Goal: Task Accomplishment & Management: Complete application form

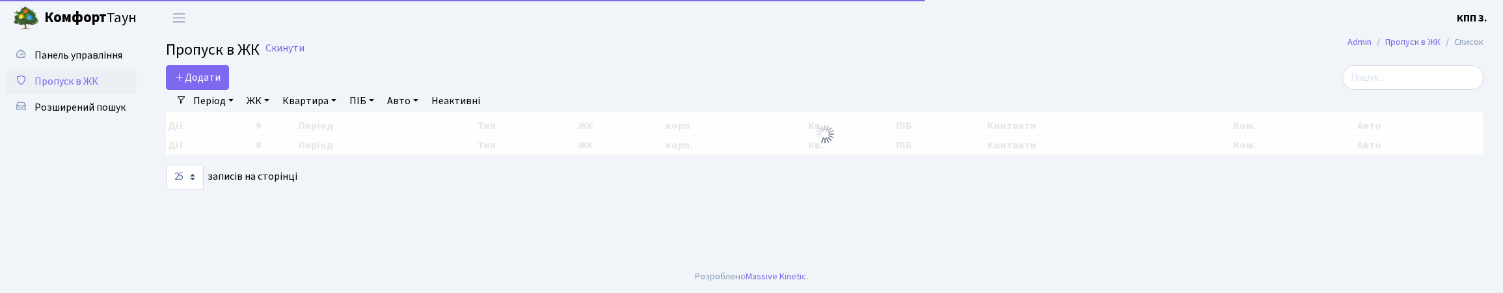
select select "25"
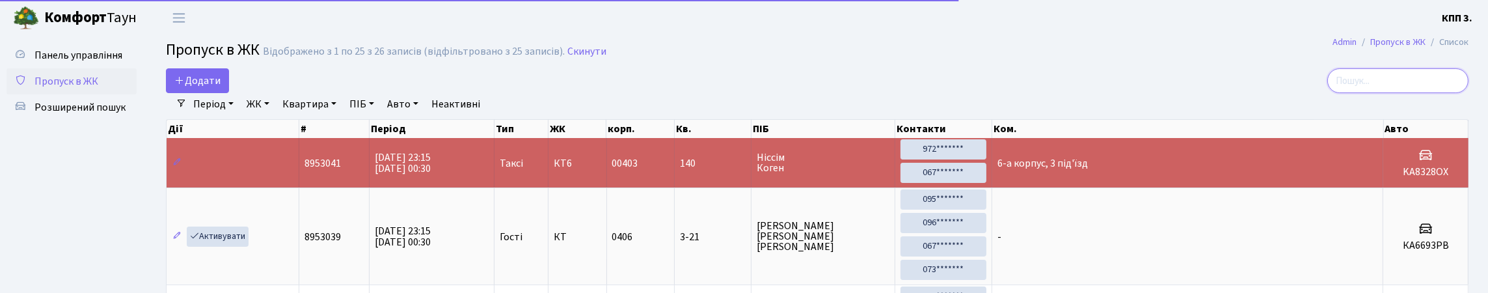
click at [1403, 93] on input "search" at bounding box center [1397, 80] width 141 height 25
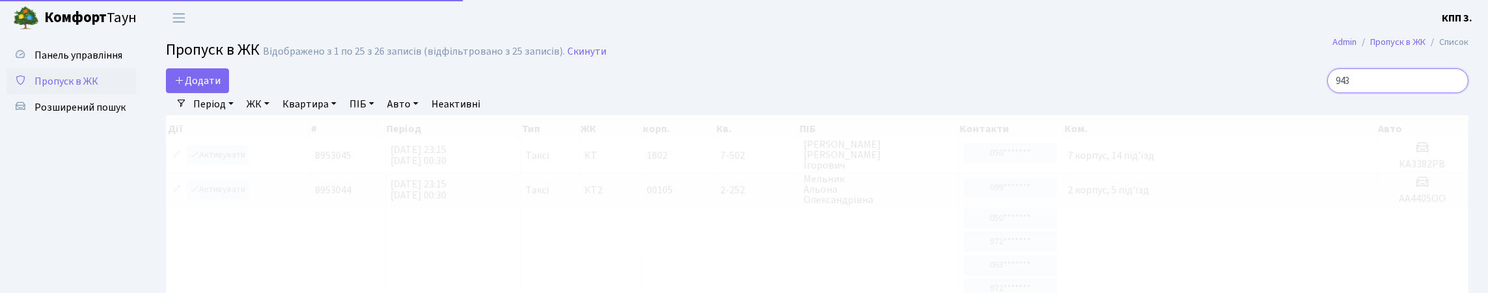
type input "9432"
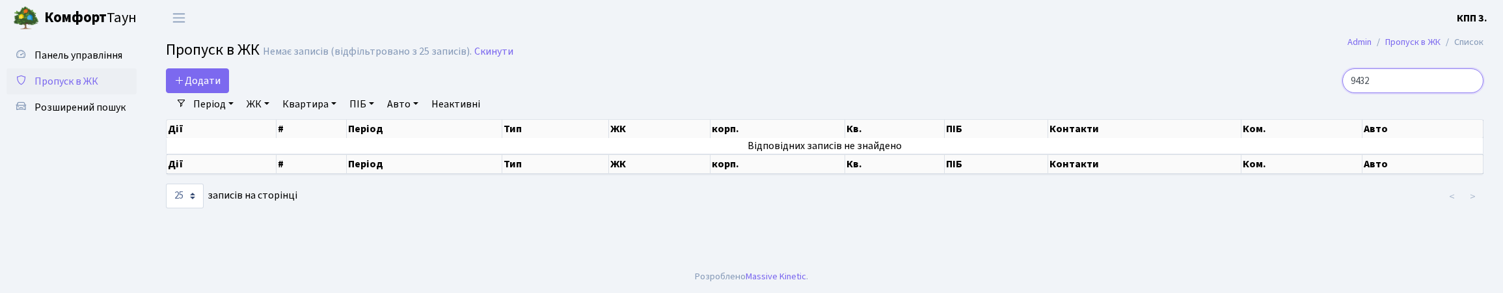
click at [1466, 90] on input "9432" at bounding box center [1412, 80] width 141 height 25
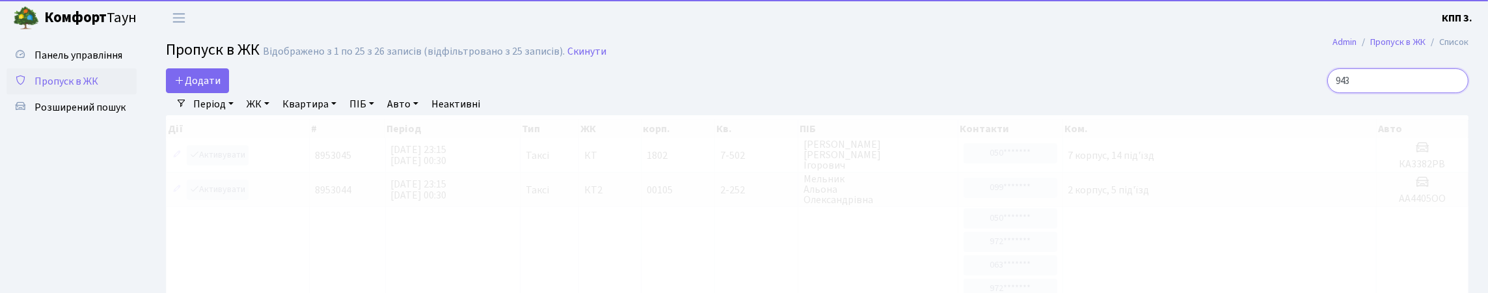
type input "9432"
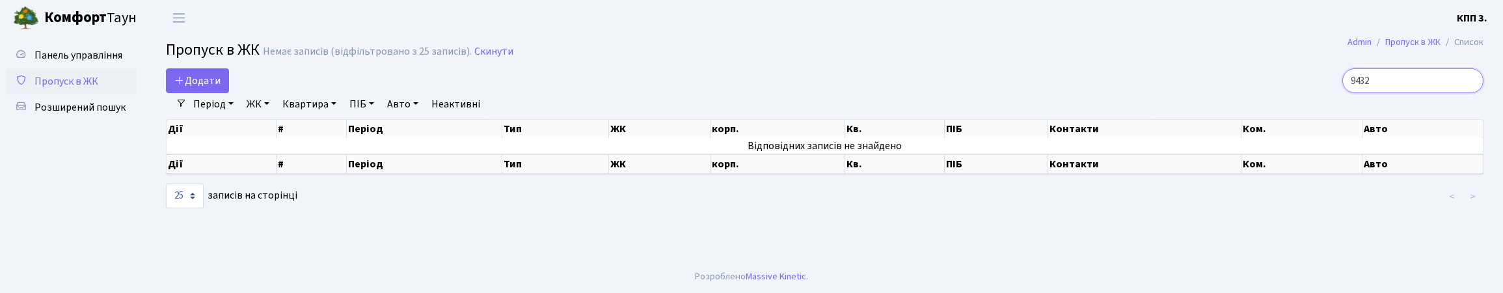
click at [1466, 92] on input "9432" at bounding box center [1412, 80] width 141 height 25
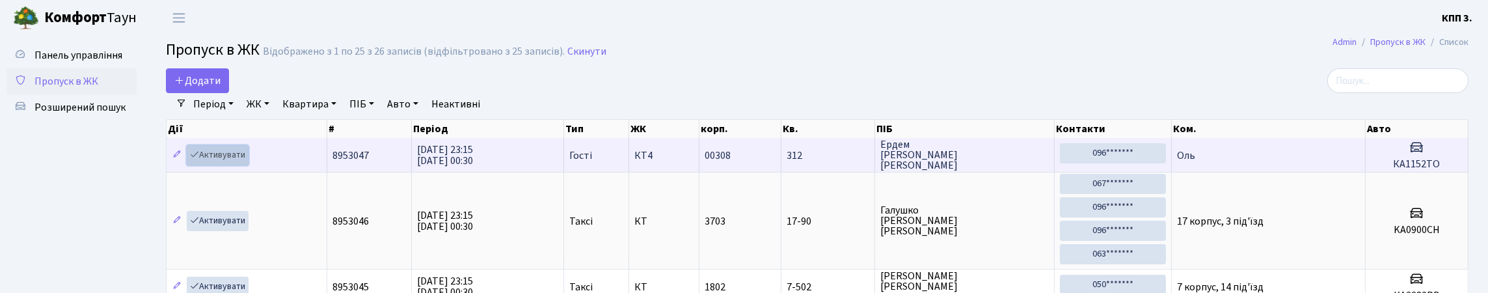
click at [229, 165] on link "Активувати" at bounding box center [218, 155] width 62 height 20
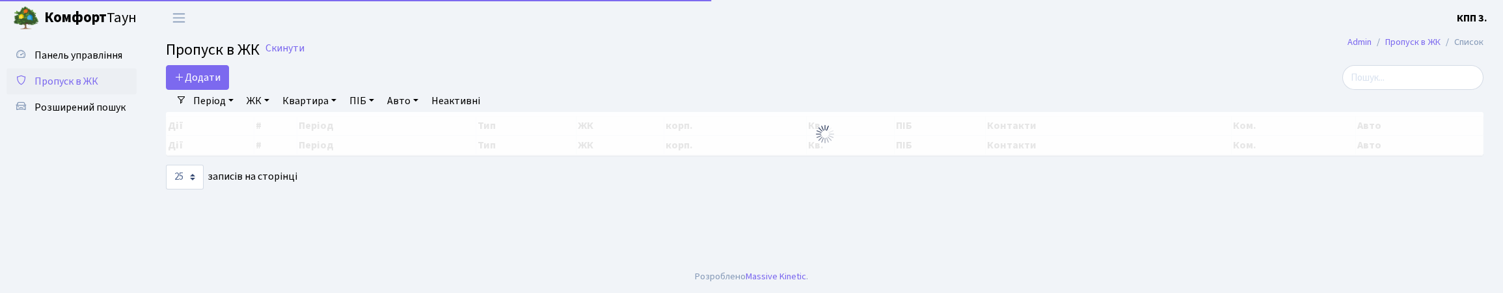
select select "25"
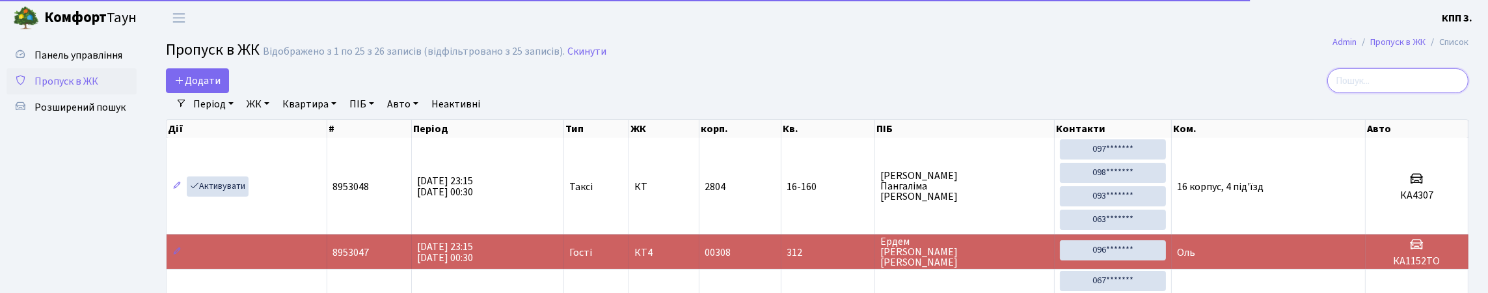
click at [1394, 92] on input "search" at bounding box center [1397, 80] width 141 height 25
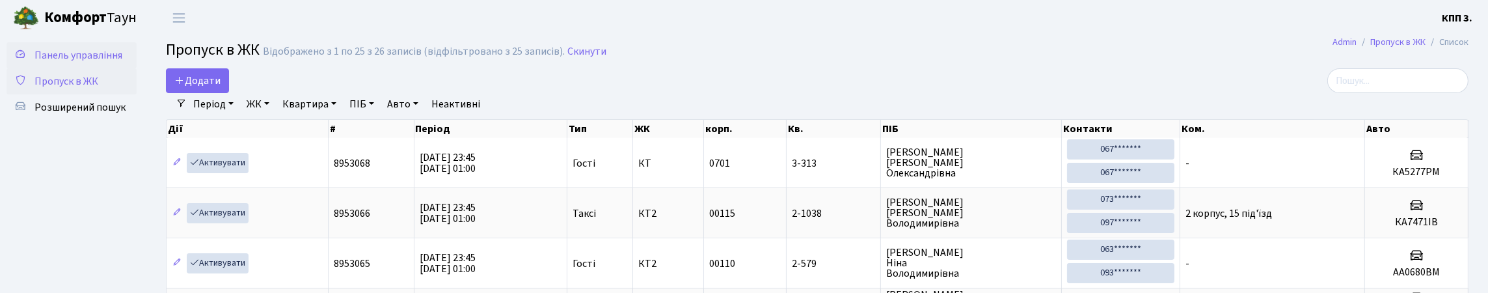
click at [61, 61] on span "Панель управління" at bounding box center [78, 55] width 88 height 14
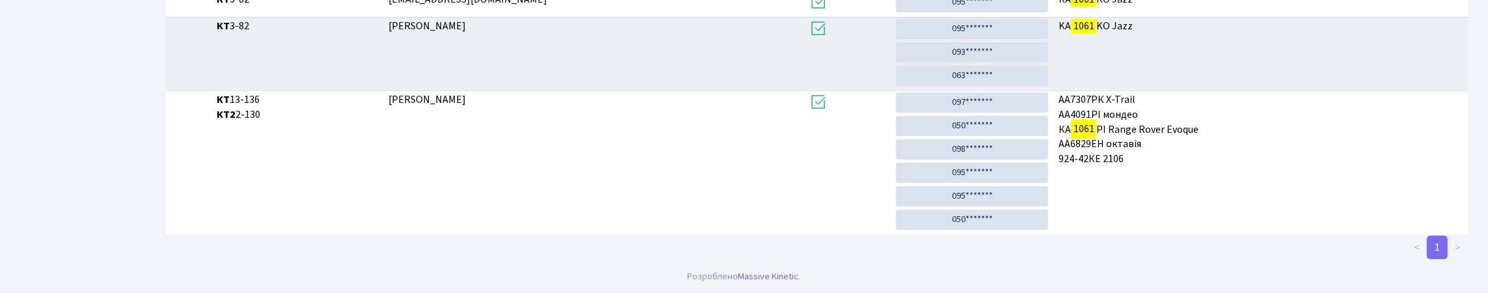
scroll to position [79, 0]
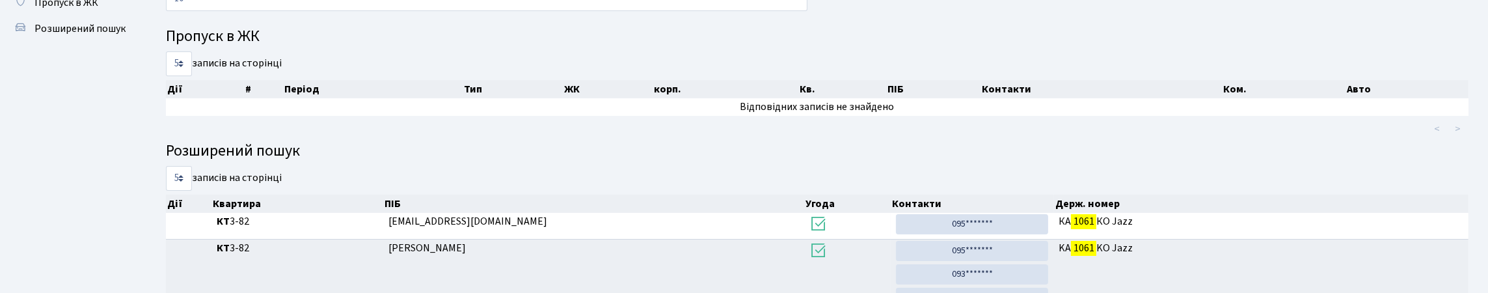
type input "1"
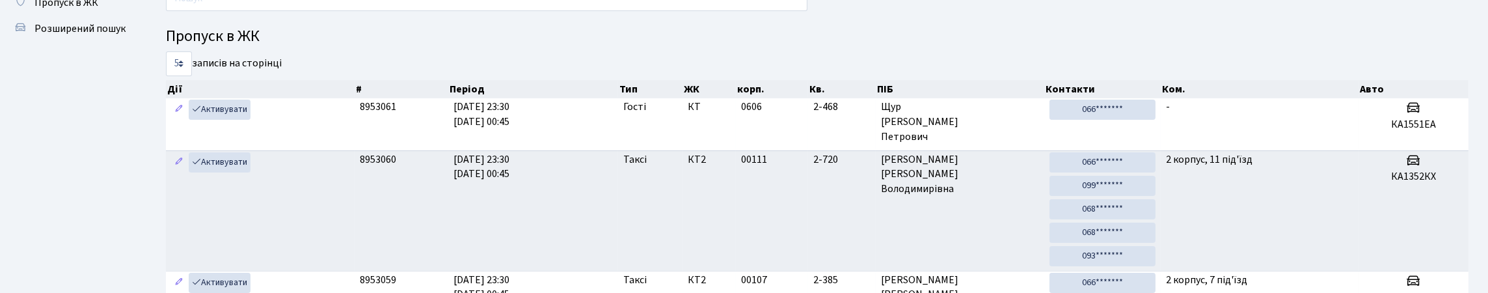
scroll to position [0, 0]
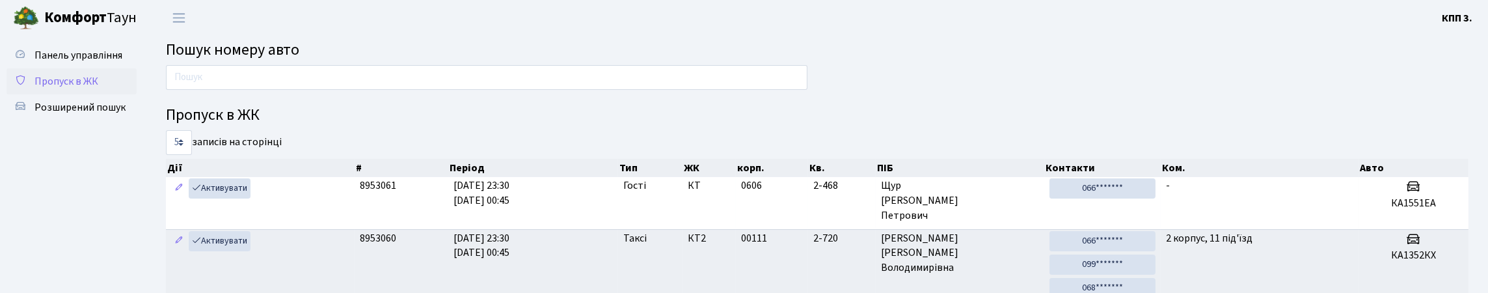
click at [75, 88] on span "Пропуск в ЖК" at bounding box center [66, 81] width 64 height 14
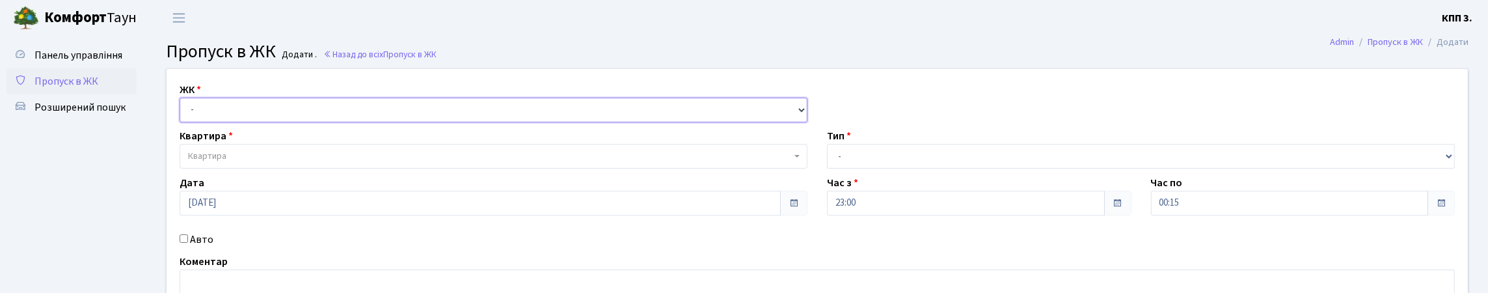
click at [358, 122] on select "- КТ, вул. Регенераторна, 4 КТ2, просп. Соборності, 17 КТ3, вул. Березнева, 16 …" at bounding box center [494, 110] width 628 height 25
select select "271"
click at [183, 113] on select "- КТ, вул. Регенераторна, 4 КТ2, просп. Соборності, 17 КТ3, вул. Березнева, 16 …" at bounding box center [494, 110] width 628 height 25
select select
click at [342, 163] on span "Квартира" at bounding box center [489, 156] width 603 height 13
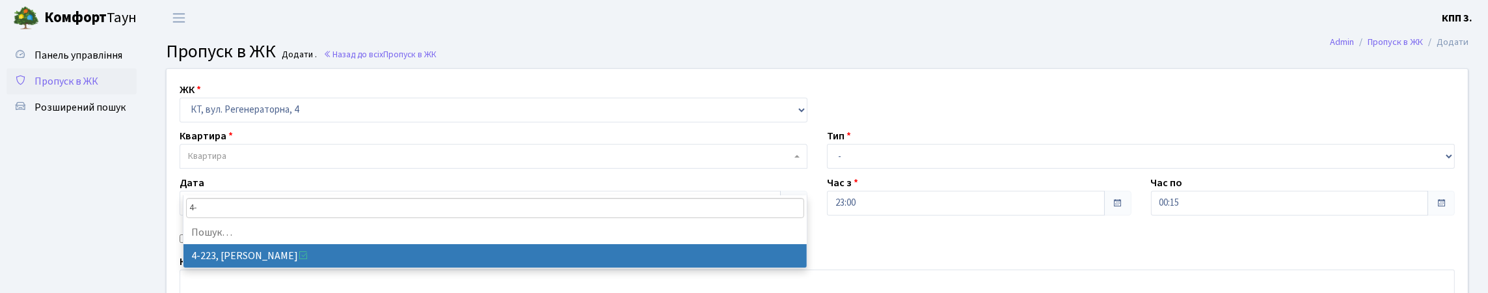
type input "4"
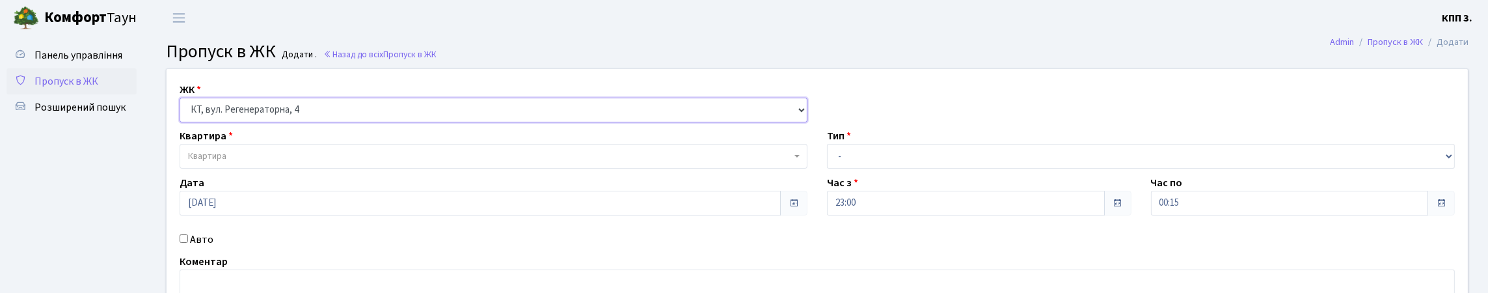
click at [388, 121] on select "- КТ, вул. Регенераторна, 4 КТ2, просп. Соборності, 17 КТ3, вул. Березнева, 16 …" at bounding box center [494, 110] width 628 height 25
select select
click at [183, 113] on select "- КТ, вул. Регенераторна, 4 КТ2, просп. Соборності, 17 КТ3, вул. Березнева, 16 …" at bounding box center [494, 110] width 628 height 25
select select
click at [68, 88] on span "Пропуск в ЖК" at bounding box center [66, 81] width 64 height 14
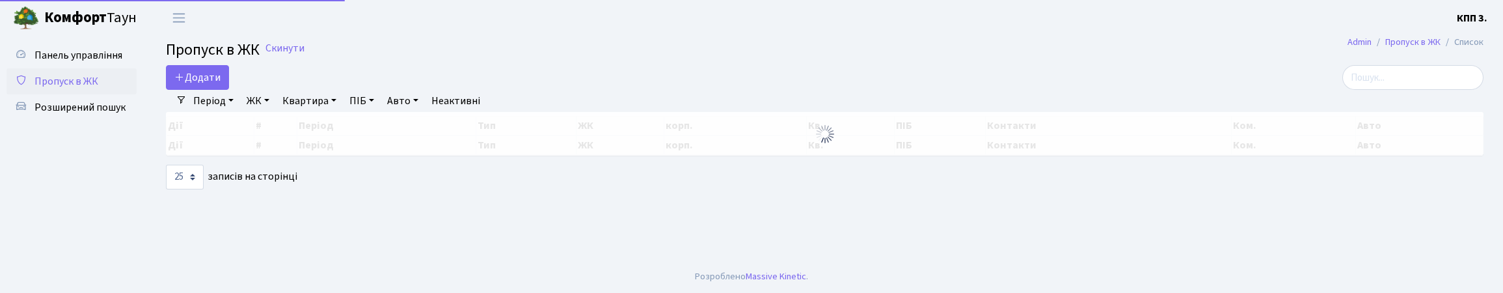
select select "25"
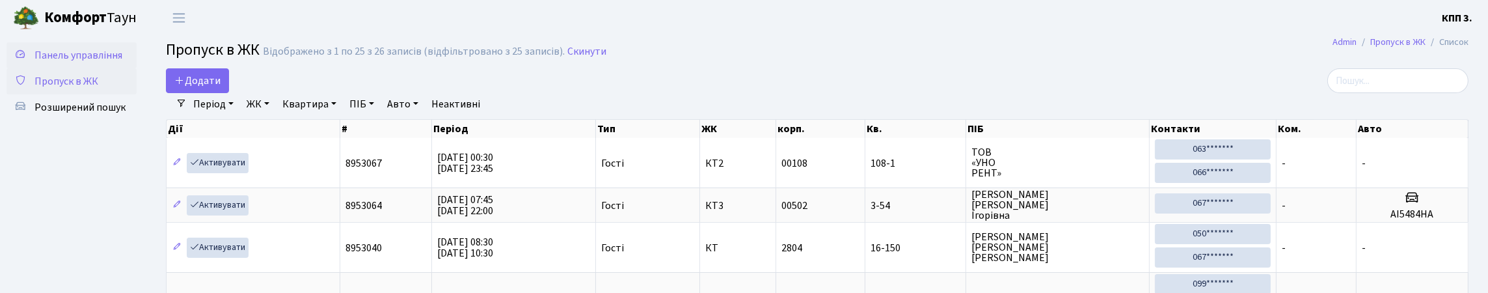
click at [69, 57] on span "Панель управління" at bounding box center [78, 55] width 88 height 14
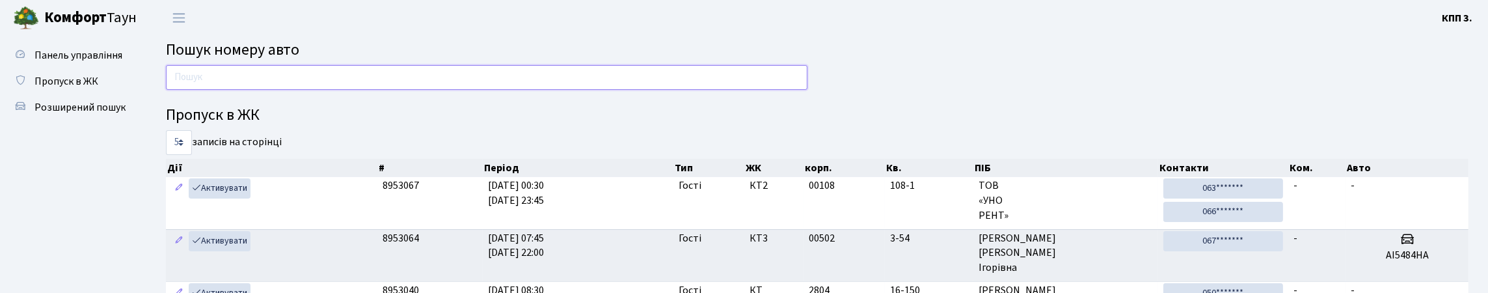
click at [208, 90] on input "text" at bounding box center [486, 77] width 641 height 25
click at [212, 90] on input "text" at bounding box center [486, 77] width 641 height 25
click at [70, 88] on span "Пропуск в ЖК" at bounding box center [66, 81] width 64 height 14
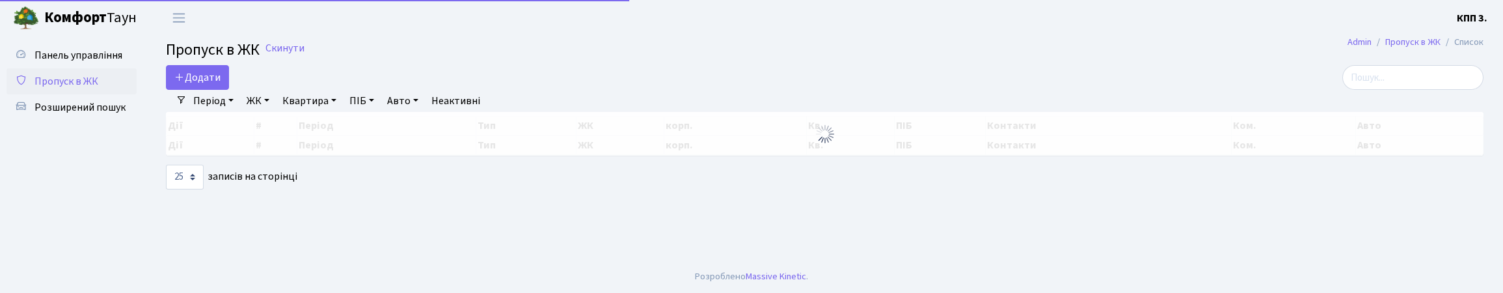
select select "25"
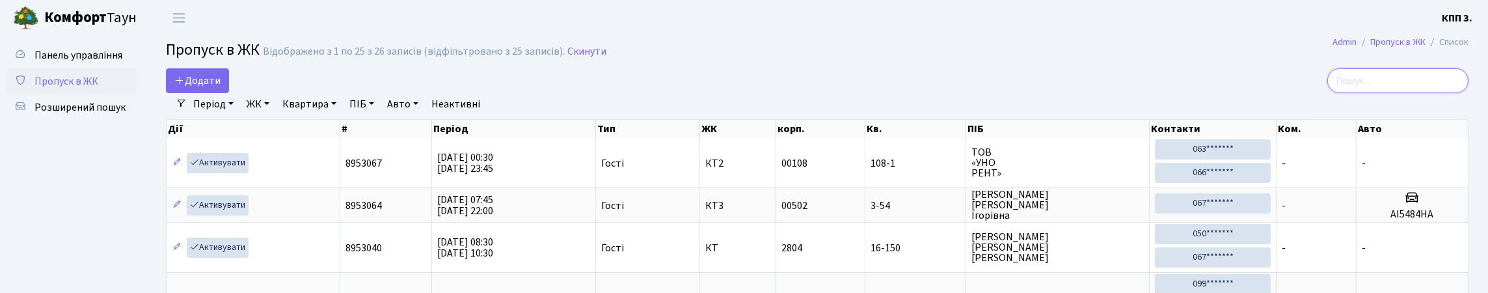
click at [1422, 91] on input "search" at bounding box center [1397, 80] width 141 height 25
click at [1439, 87] on input "search" at bounding box center [1397, 80] width 141 height 25
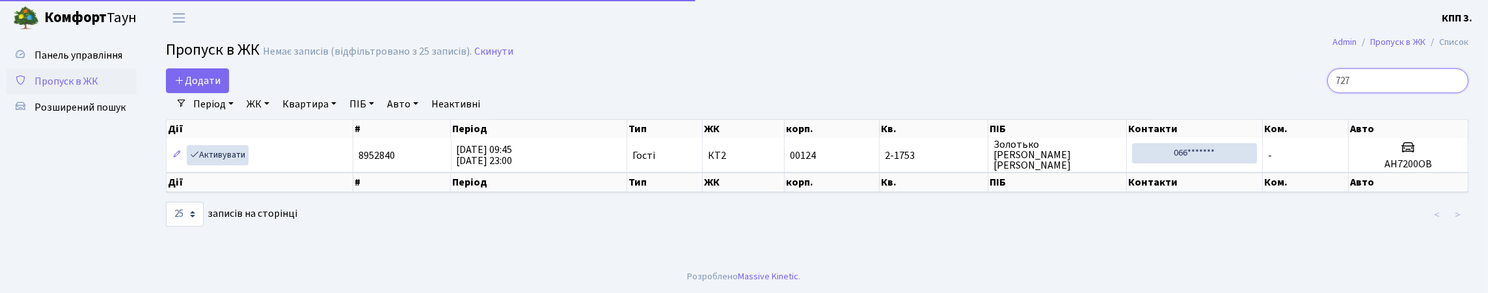
type input "7270"
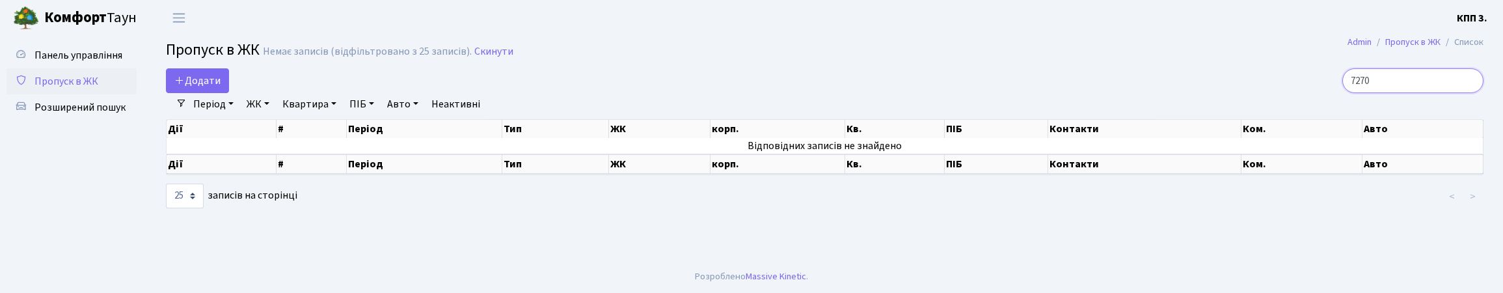
click at [1466, 92] on input "7270" at bounding box center [1412, 80] width 141 height 25
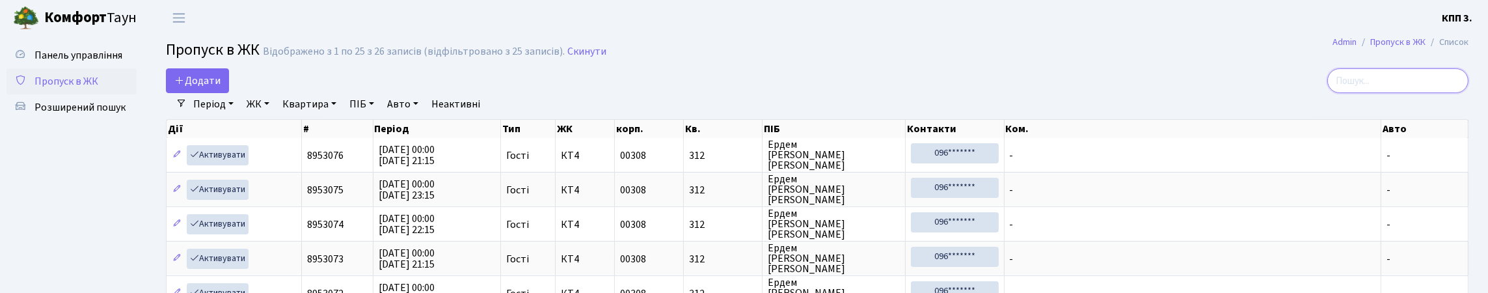
click at [1453, 88] on input "search" at bounding box center [1397, 80] width 141 height 25
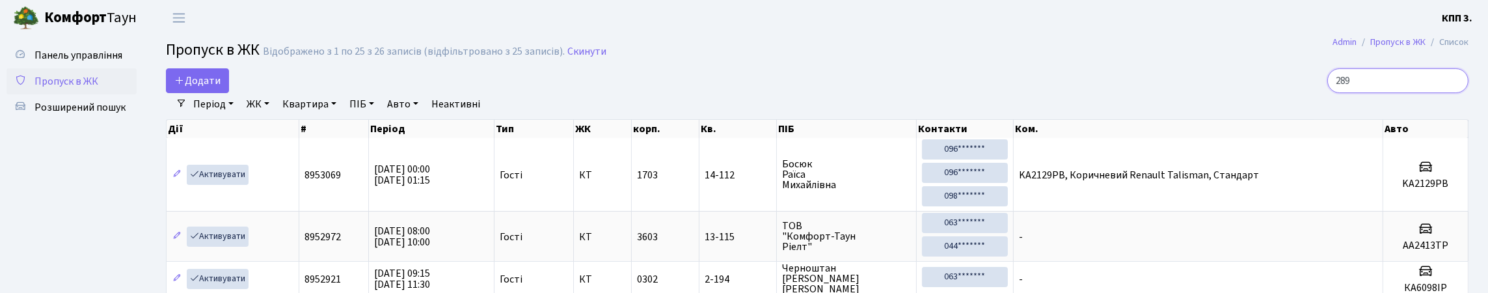
type input "2899"
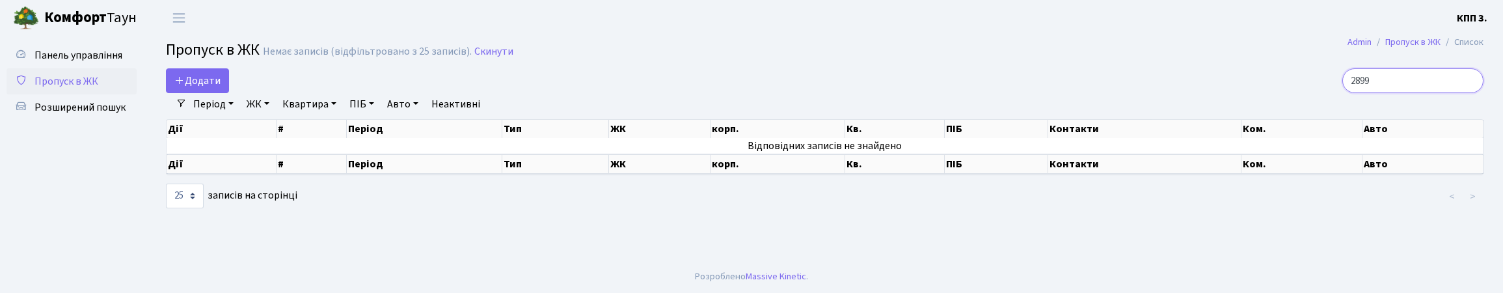
click at [1465, 91] on input "2899" at bounding box center [1412, 80] width 141 height 25
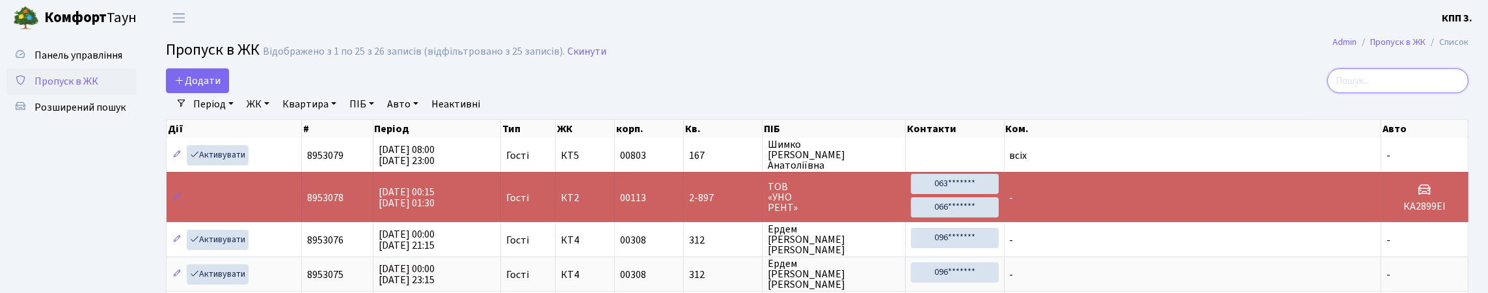
click at [1403, 93] on input "search" at bounding box center [1397, 80] width 141 height 25
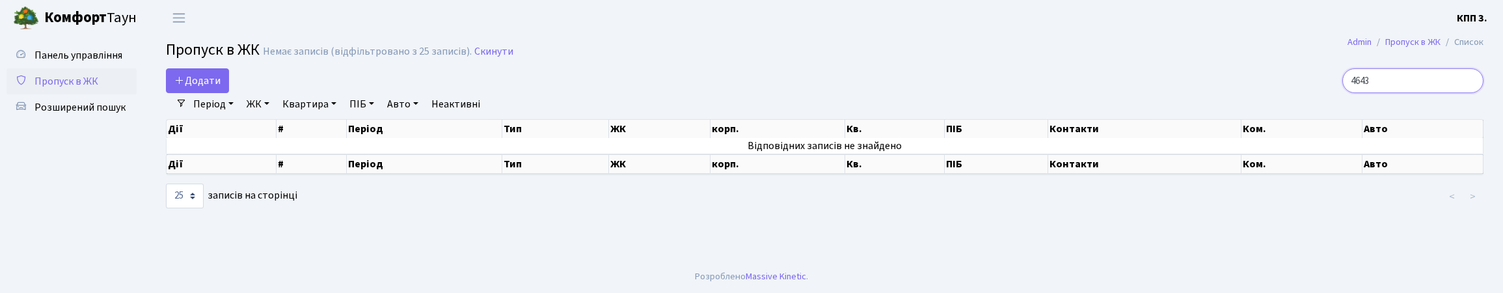
type input "4643"
click at [210, 115] on link "Період" at bounding box center [213, 104] width 51 height 22
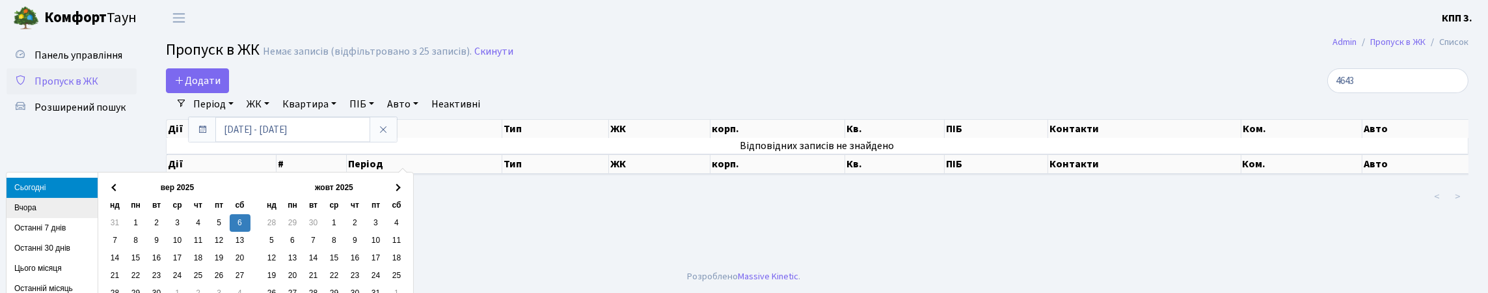
click at [36, 210] on li "Вчора" at bounding box center [52, 208] width 91 height 20
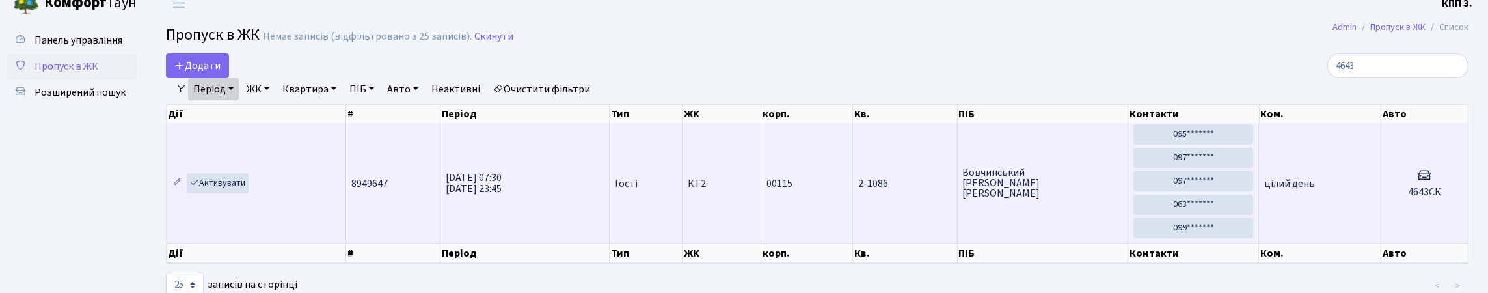
scroll to position [64, 0]
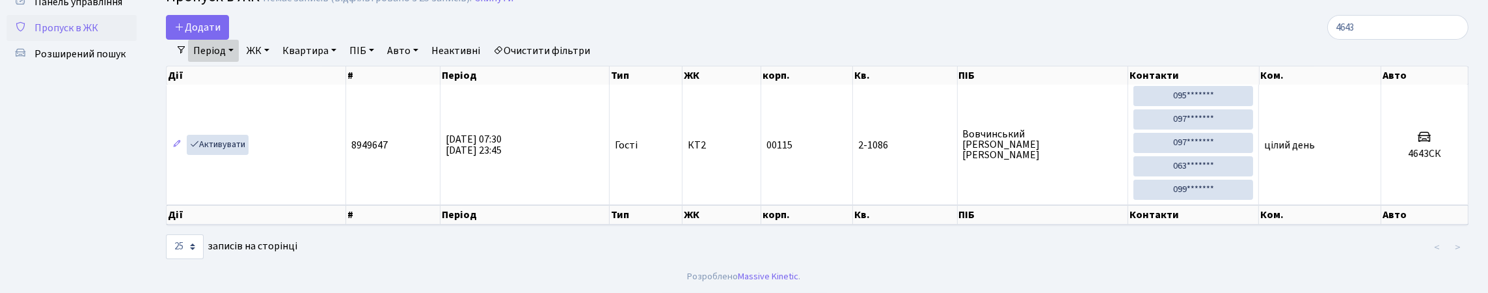
click at [595, 55] on link "Очистити фільтри" at bounding box center [541, 51] width 107 height 22
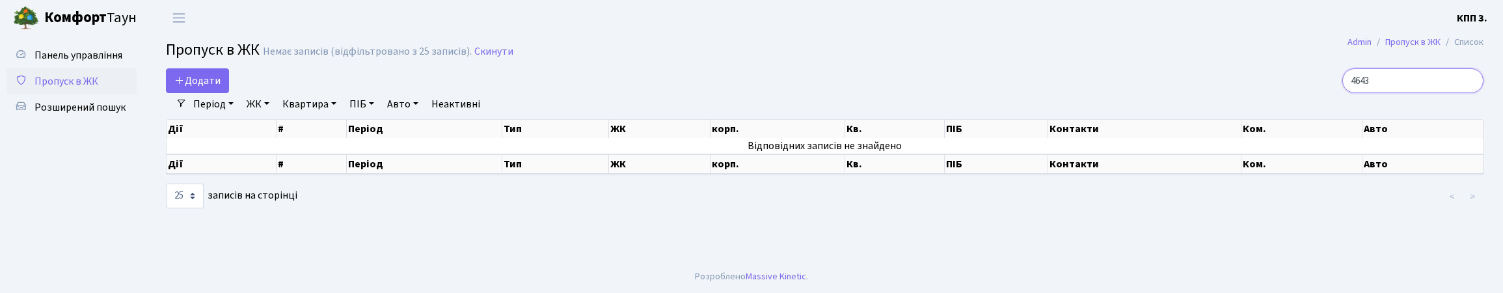
click at [1465, 92] on input "4643" at bounding box center [1412, 80] width 141 height 25
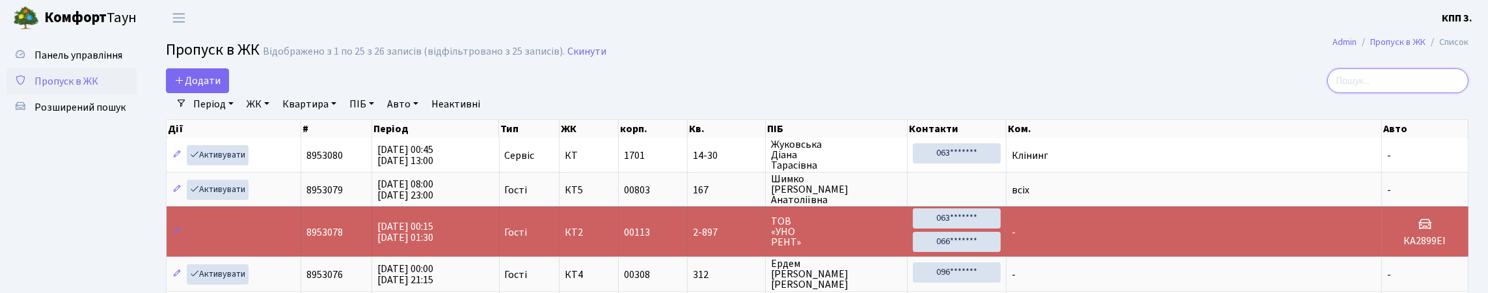
click at [1395, 88] on input "search" at bounding box center [1397, 80] width 141 height 25
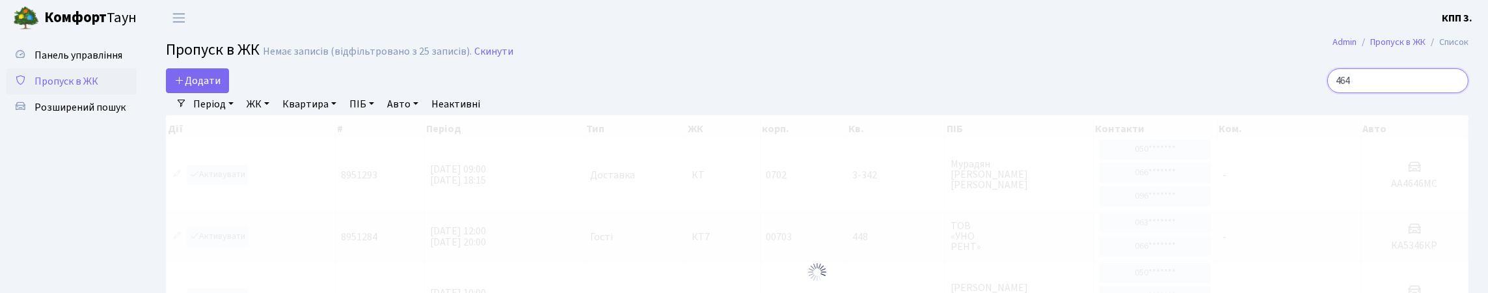
type input "4643"
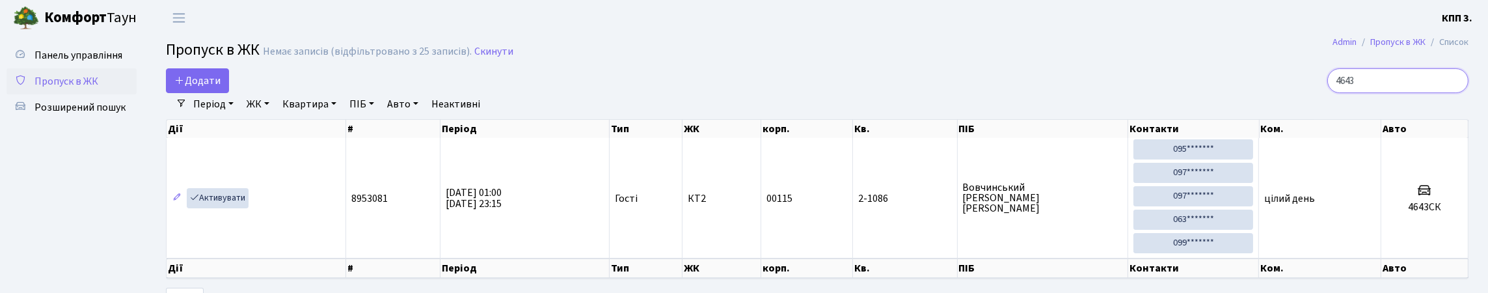
click at [1453, 92] on input "4643" at bounding box center [1397, 80] width 141 height 25
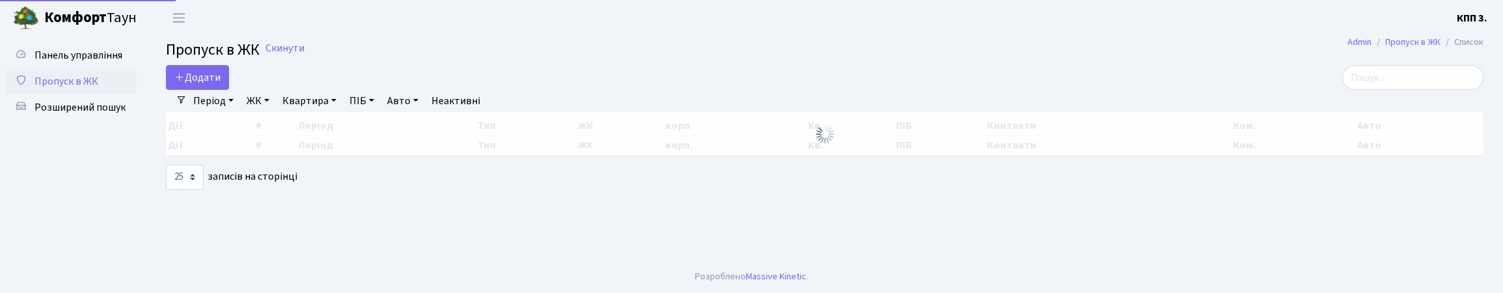
select select "25"
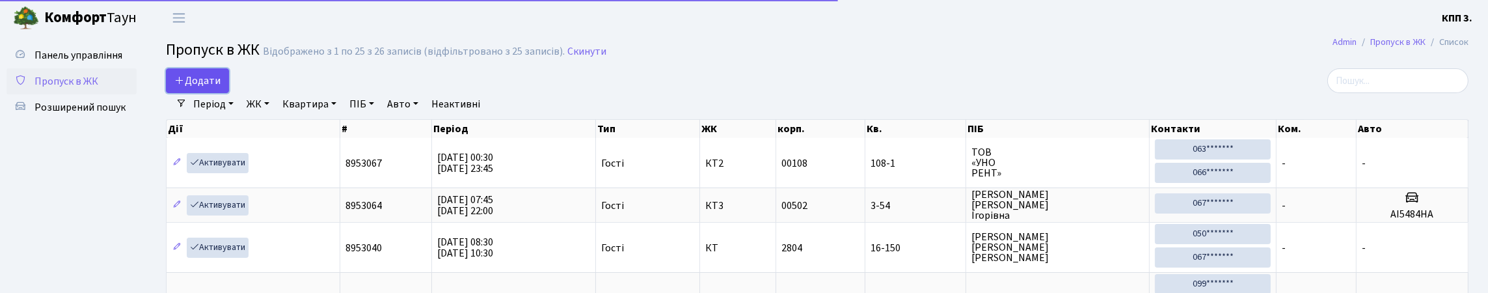
click at [213, 88] on span "Додати" at bounding box center [197, 81] width 46 height 14
